Goal: Task Accomplishment & Management: Manage account settings

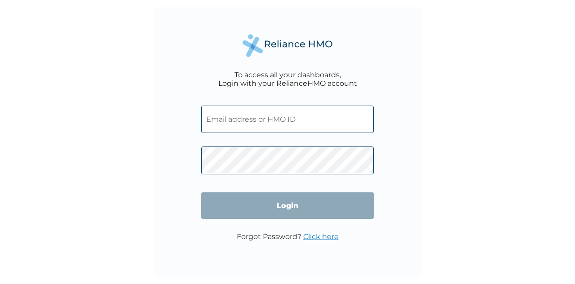
click at [253, 116] on input "text" at bounding box center [287, 119] width 173 height 27
type input "prince.uche@mydtelecoms.com"
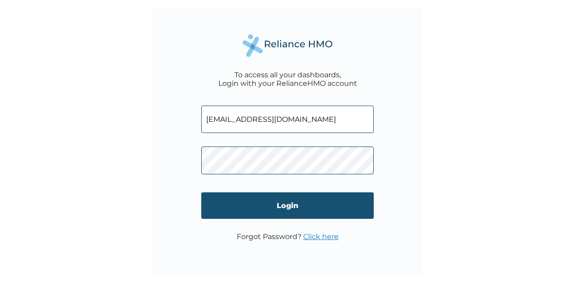
click at [286, 210] on input "Login" at bounding box center [287, 205] width 173 height 27
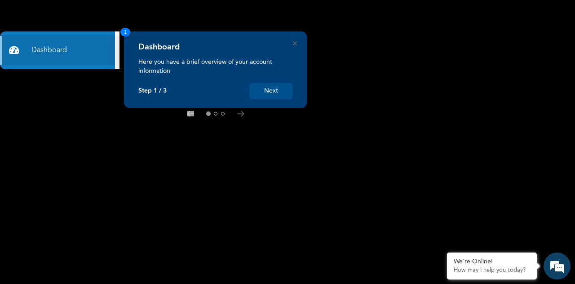
click at [271, 95] on button "Next" at bounding box center [271, 91] width 43 height 17
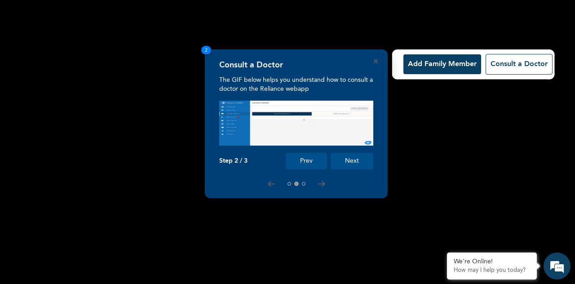
click at [360, 159] on button "Next" at bounding box center [352, 161] width 43 height 17
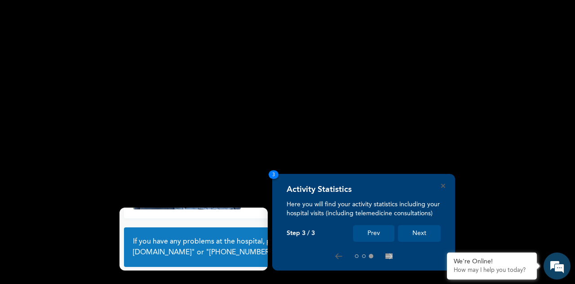
scroll to position [64, 0]
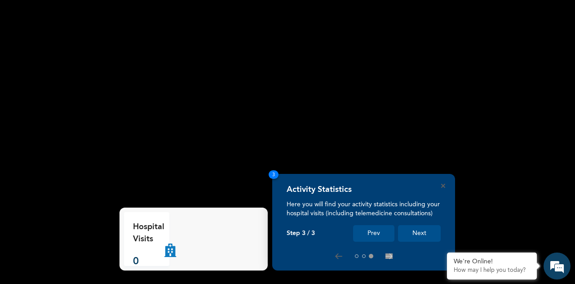
click at [417, 235] on button "Next" at bounding box center [419, 233] width 43 height 17
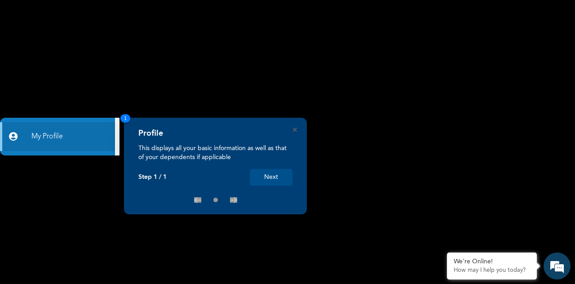
click at [275, 173] on button "Next" at bounding box center [271, 177] width 43 height 17
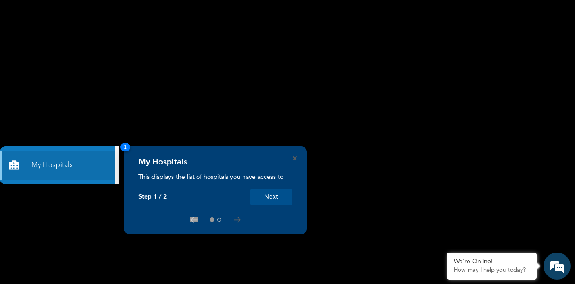
click at [273, 196] on button "Next" at bounding box center [271, 197] width 43 height 17
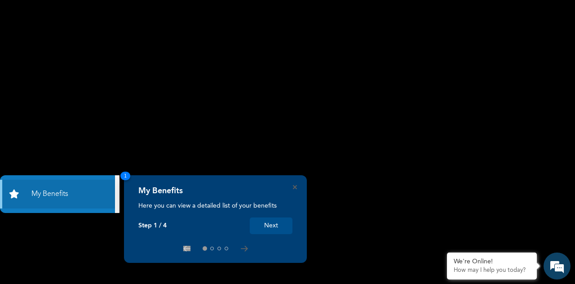
click at [268, 225] on button "Next" at bounding box center [271, 226] width 43 height 17
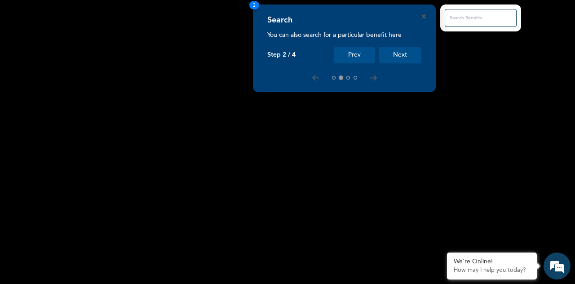
click at [396, 58] on button "Next" at bounding box center [400, 55] width 43 height 17
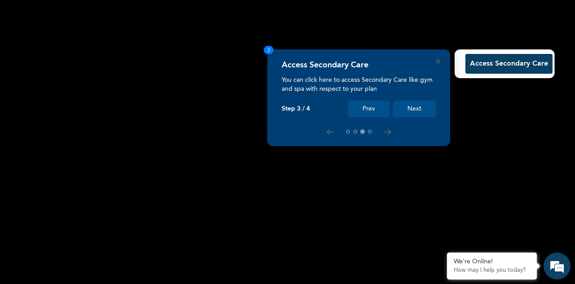
click at [413, 114] on button "Next" at bounding box center [414, 109] width 43 height 17
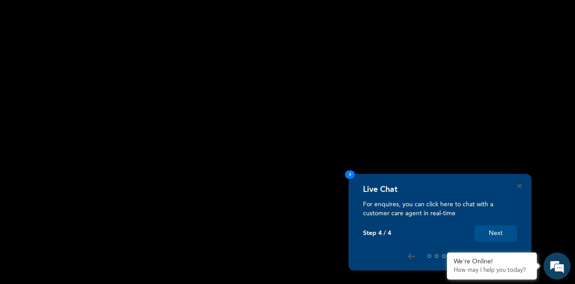
click at [497, 235] on button "Next" at bounding box center [496, 233] width 43 height 17
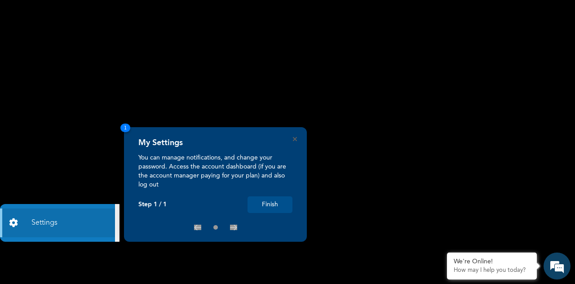
click at [266, 204] on button "Finish" at bounding box center [270, 204] width 45 height 17
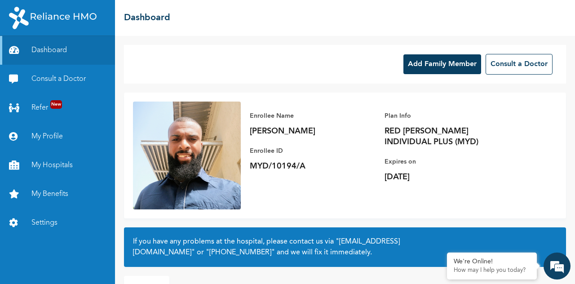
click at [434, 72] on button "Add Family Member" at bounding box center [443, 64] width 78 height 20
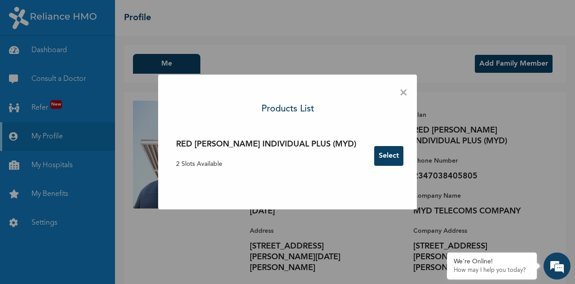
click at [374, 163] on button "Select" at bounding box center [388, 156] width 29 height 20
click at [400, 93] on span "×" at bounding box center [404, 93] width 9 height 19
click at [400, 92] on span "×" at bounding box center [404, 93] width 9 height 19
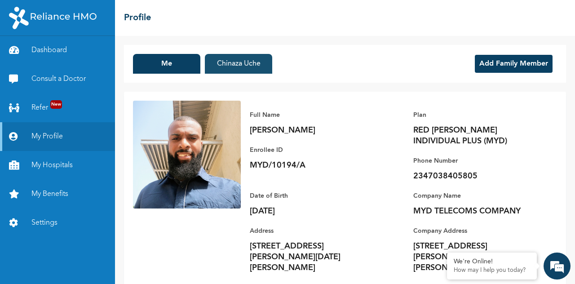
click at [240, 61] on button "Chinaza Uche" at bounding box center [238, 64] width 67 height 20
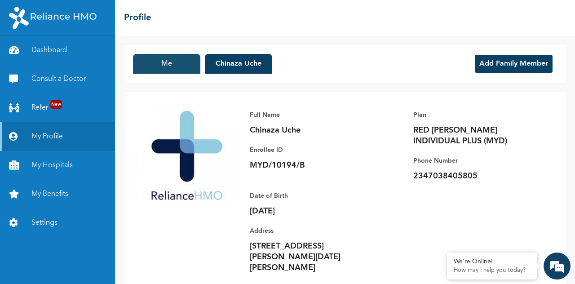
click at [164, 60] on button "Me" at bounding box center [166, 64] width 67 height 20
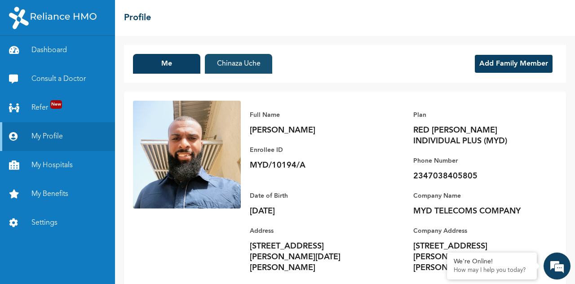
click at [241, 68] on button "Chinaza Uche" at bounding box center [238, 64] width 67 height 20
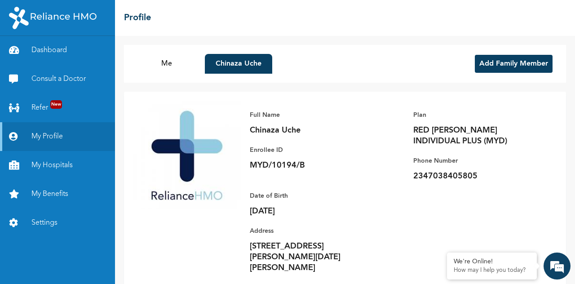
scroll to position [25, 0]
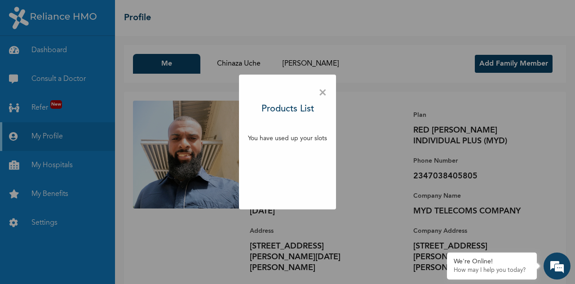
click at [321, 93] on span "×" at bounding box center [323, 93] width 9 height 19
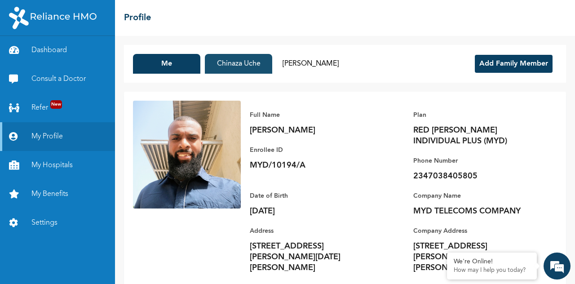
click at [245, 67] on button "Chinaza Uche" at bounding box center [238, 64] width 67 height 20
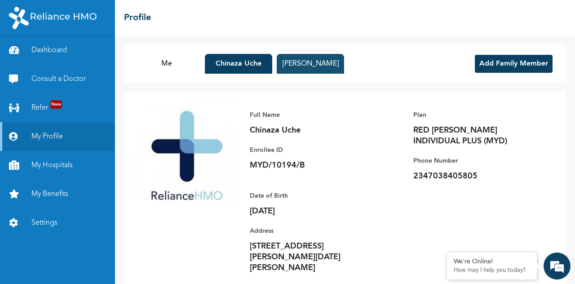
click at [322, 71] on button "[PERSON_NAME]" at bounding box center [310, 64] width 67 height 20
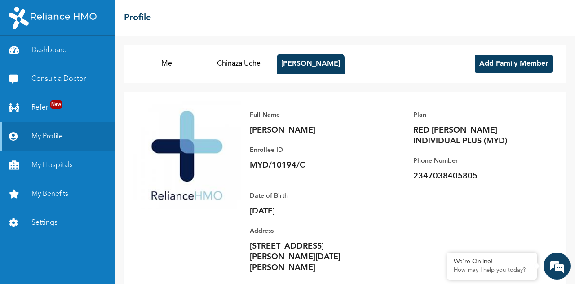
scroll to position [25, 0]
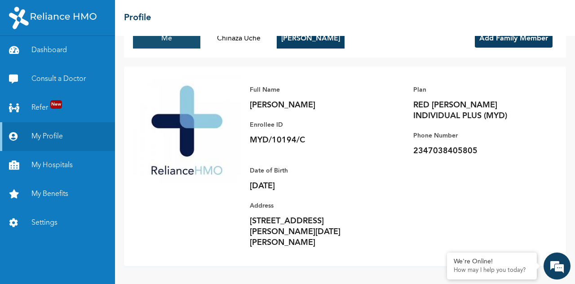
click at [172, 43] on button "Me" at bounding box center [166, 39] width 67 height 20
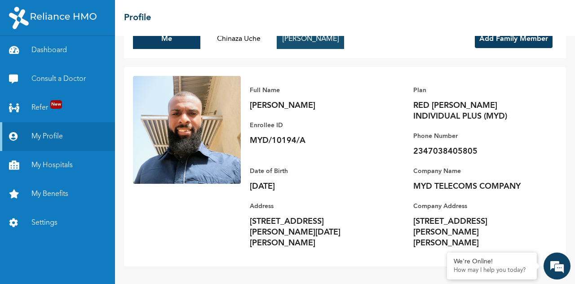
click at [316, 46] on button "[PERSON_NAME]" at bounding box center [310, 39] width 67 height 20
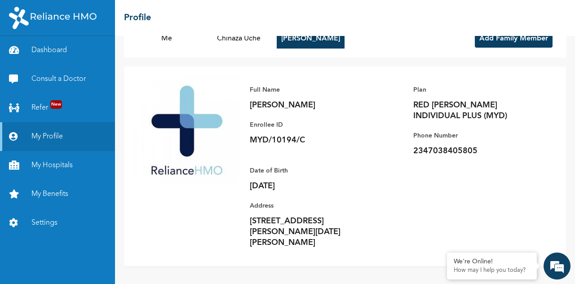
scroll to position [0, 0]
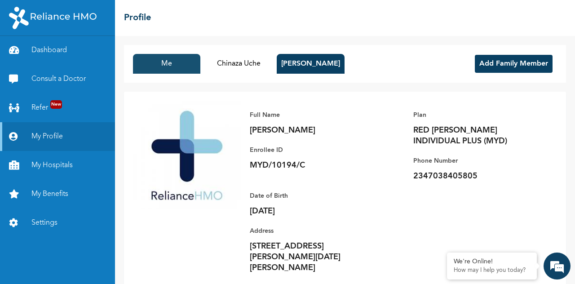
click at [170, 62] on button "Me" at bounding box center [166, 64] width 67 height 20
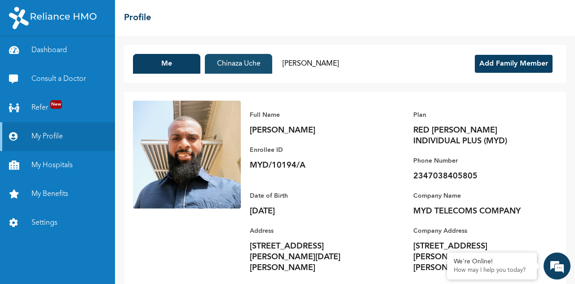
click at [235, 62] on button "Chinaza Uche" at bounding box center [238, 64] width 67 height 20
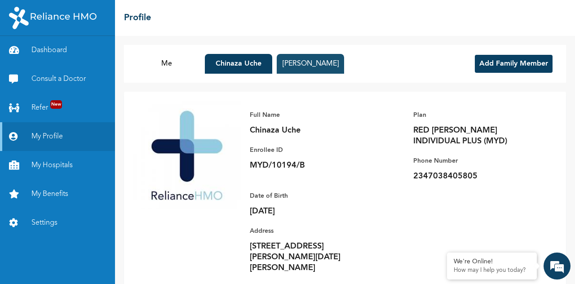
click at [312, 67] on button "[PERSON_NAME]" at bounding box center [310, 64] width 67 height 20
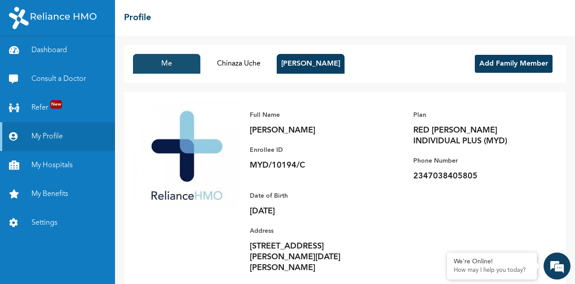
click at [173, 68] on button "Me" at bounding box center [166, 64] width 67 height 20
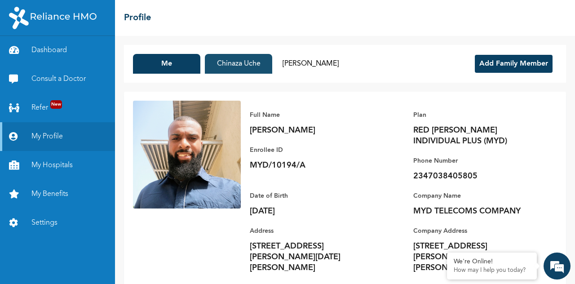
click at [224, 65] on button "Chinaza Uche" at bounding box center [238, 64] width 67 height 20
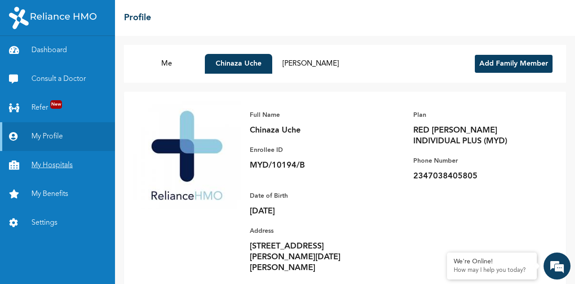
click at [49, 163] on link "My Hospitals" at bounding box center [57, 165] width 115 height 29
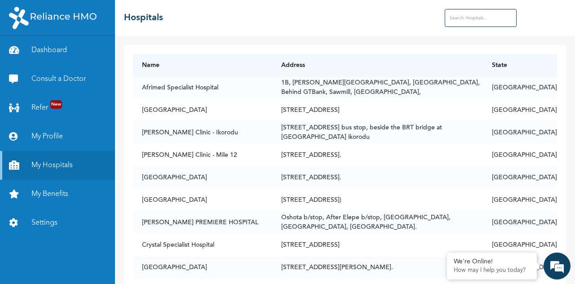
click at [534, 10] on div at bounding box center [505, 18] width 121 height 18
click at [475, 11] on input "text" at bounding box center [481, 18] width 72 height 18
click at [466, 16] on input "Me cure" at bounding box center [481, 18] width 72 height 18
type input "Me cure"
click at [397, 20] on div "☰ Hospitals Me cure" at bounding box center [345, 18] width 460 height 36
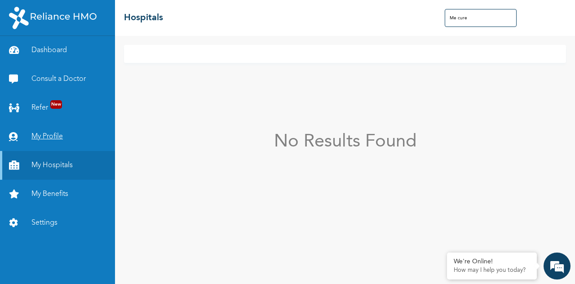
click at [57, 131] on link "My Profile" at bounding box center [57, 136] width 115 height 29
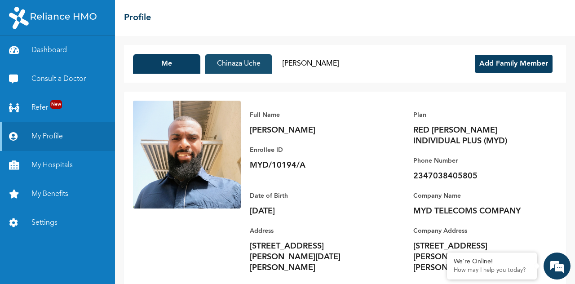
click at [235, 65] on button "Chinaza Uche" at bounding box center [238, 64] width 67 height 20
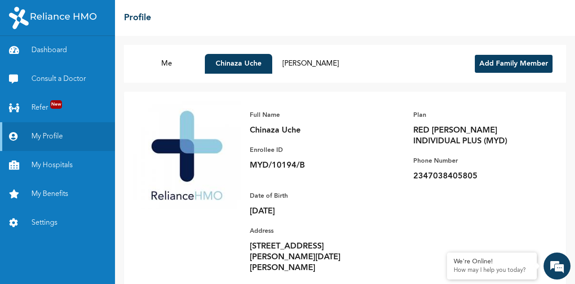
click at [499, 59] on button "Add Family Member" at bounding box center [514, 64] width 78 height 18
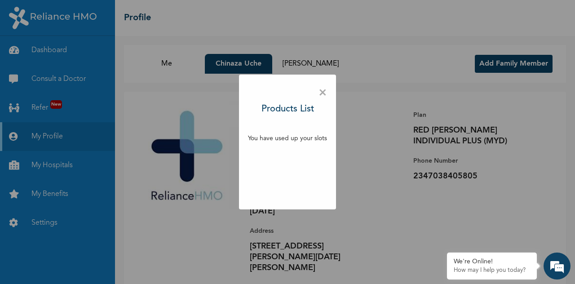
click at [323, 93] on span "×" at bounding box center [323, 93] width 9 height 19
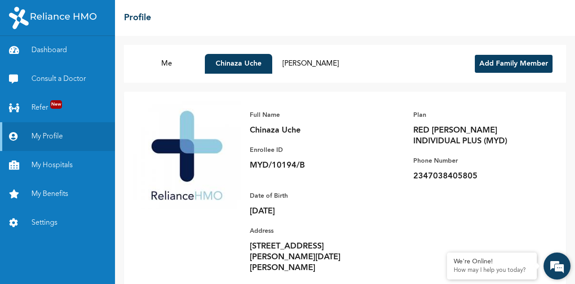
click at [556, 262] on em at bounding box center [557, 266] width 24 height 24
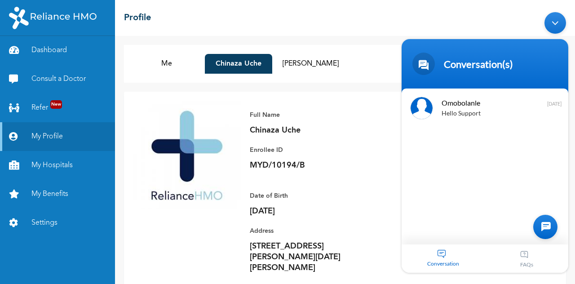
click at [344, 7] on div "☰ Profile" at bounding box center [345, 18] width 460 height 36
click at [559, 27] on div "Minimize live chat window" at bounding box center [556, 23] width 22 height 22
